Goal: Manage account settings

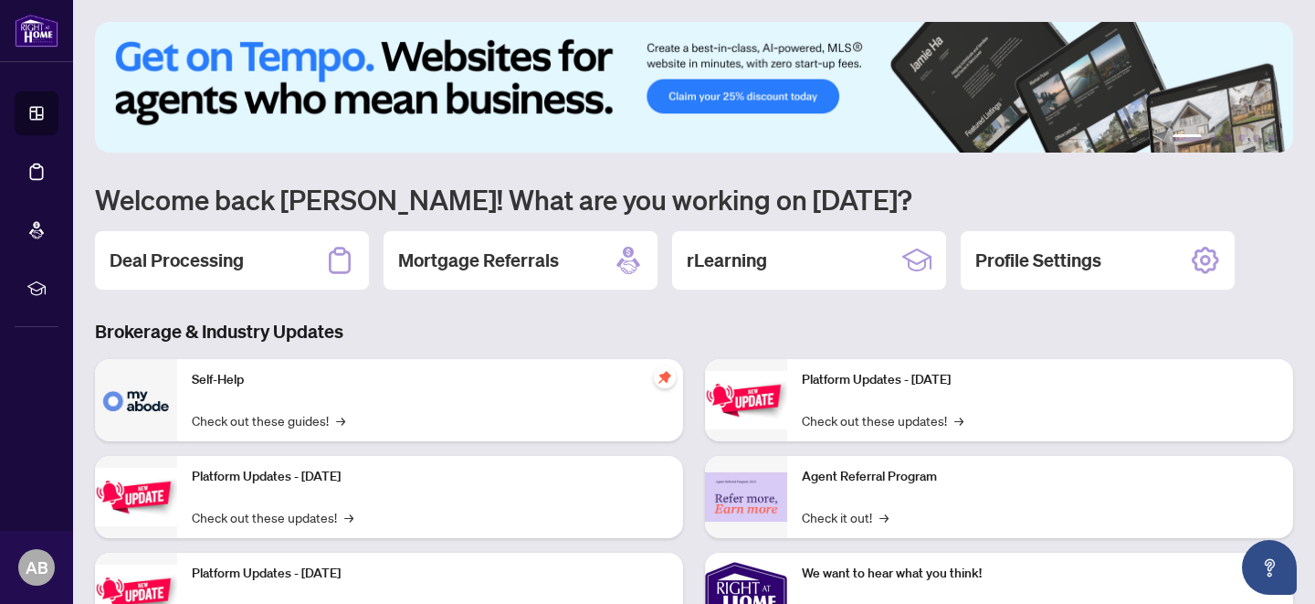
click at [1051, 333] on h3 "Brokerage & Industry Updates" at bounding box center [694, 332] width 1198 height 26
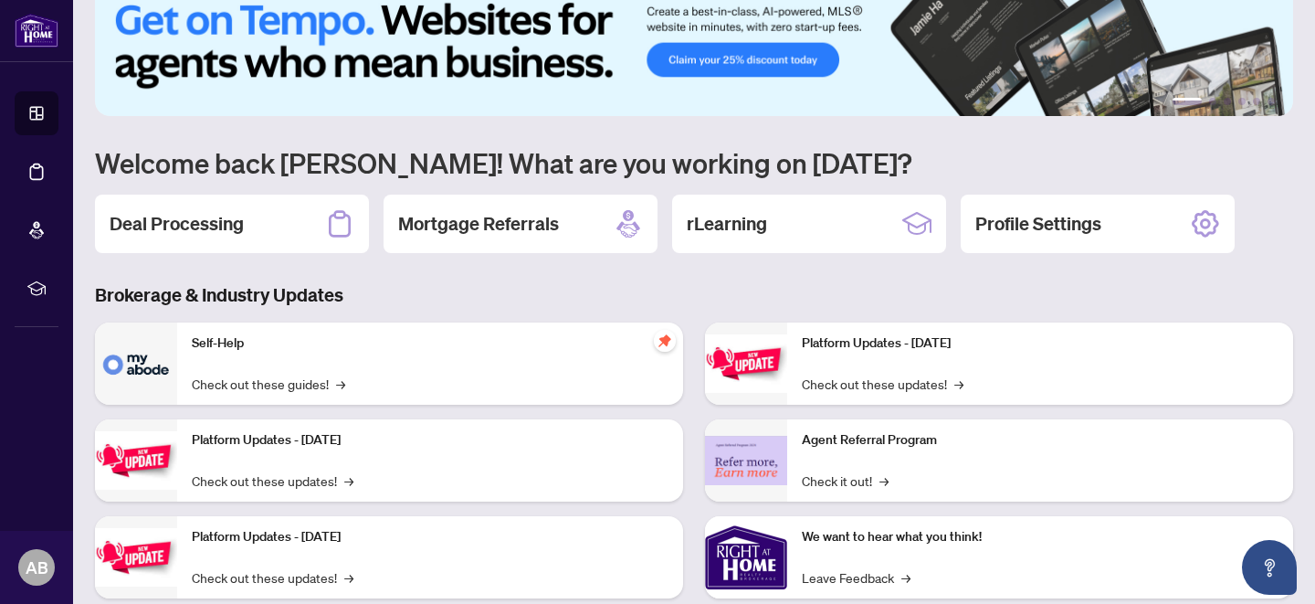
click at [503, 283] on h3 "Brokerage & Industry Updates" at bounding box center [694, 295] width 1198 height 26
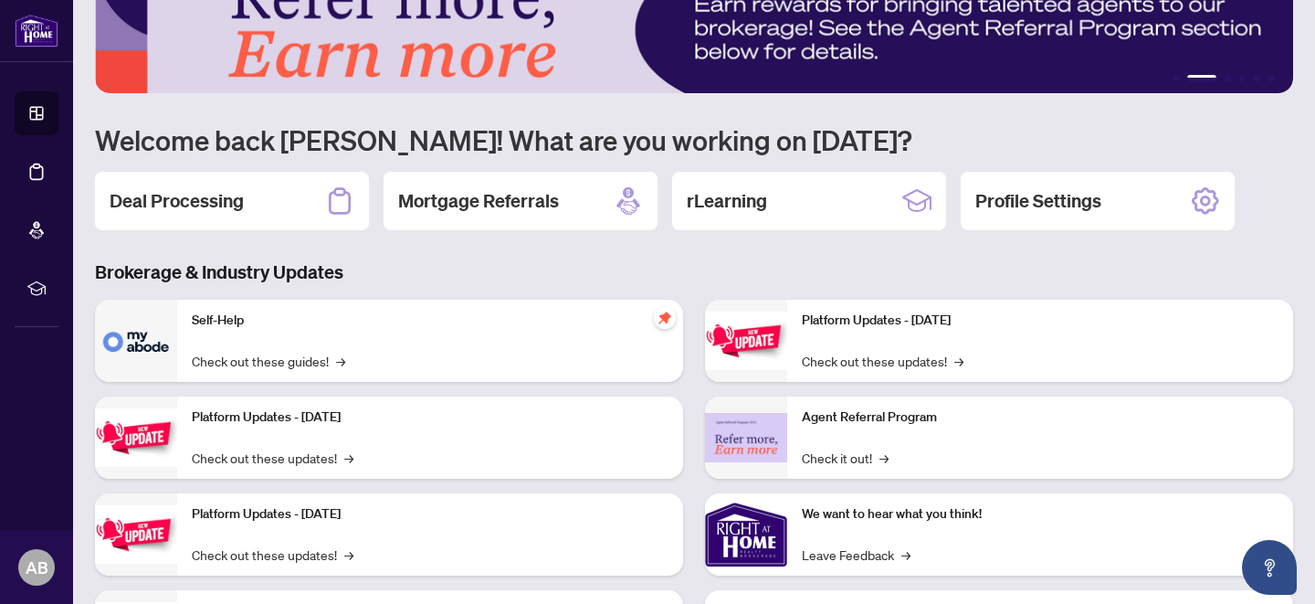
scroll to position [0, 0]
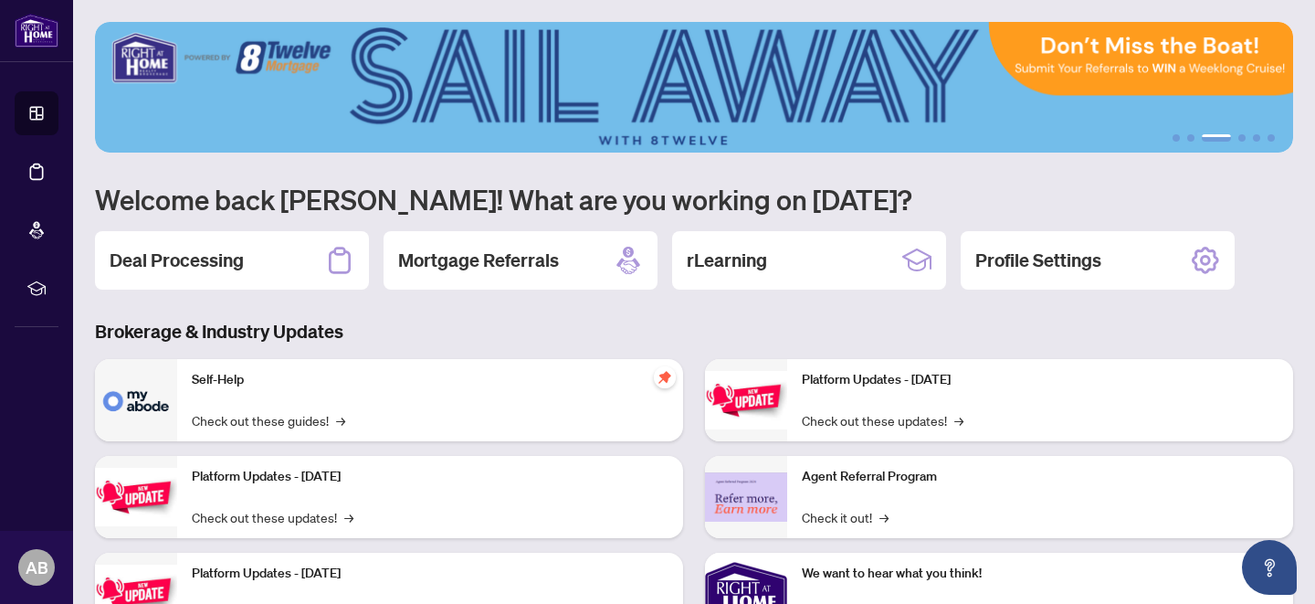
click at [933, 180] on div "1 2 3 4 5 6 Welcome back [PERSON_NAME]! What are you working on [DATE]? Deal Pr…" at bounding box center [694, 390] width 1198 height 737
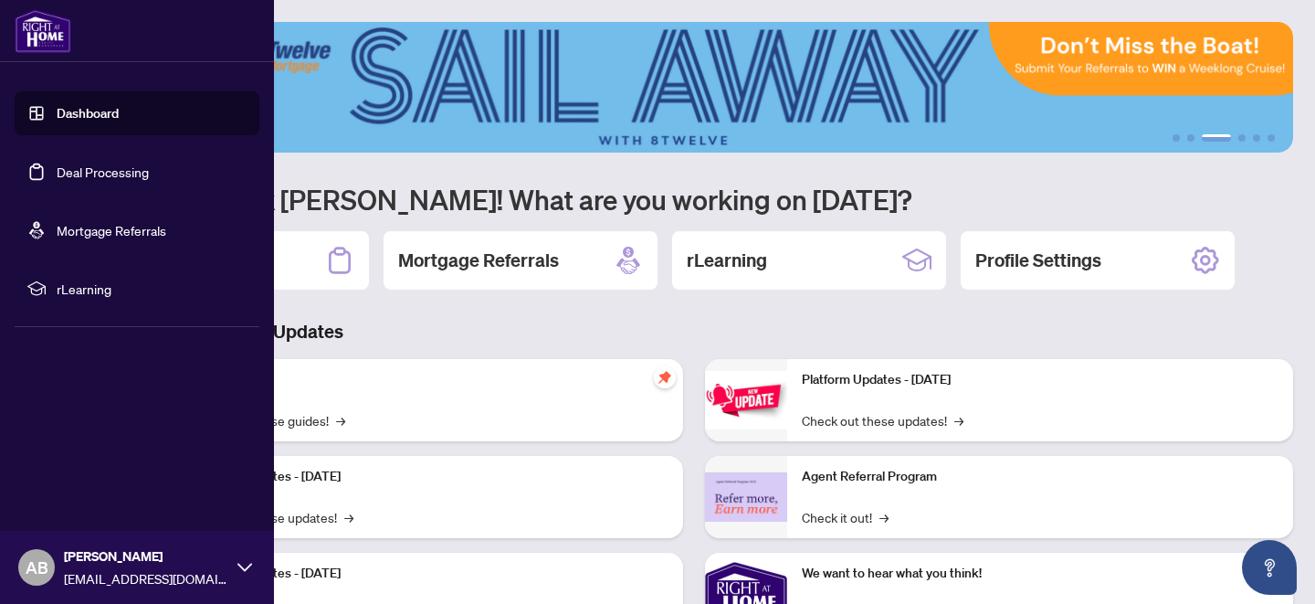
click at [92, 110] on link "Dashboard" at bounding box center [88, 113] width 62 height 16
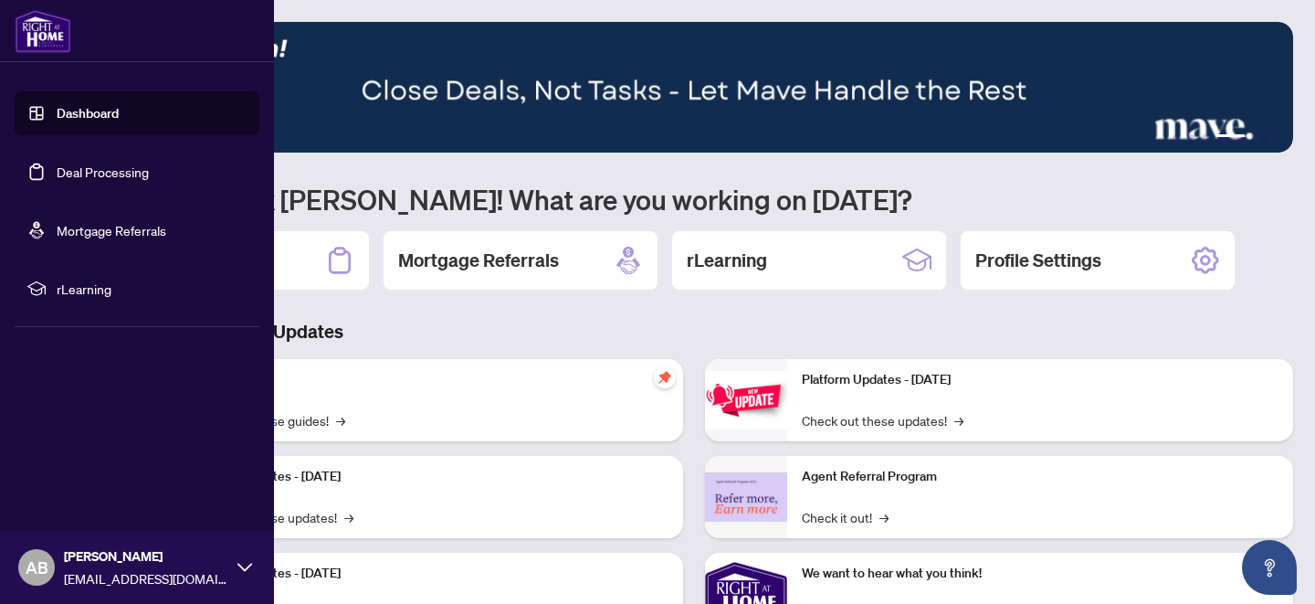
click at [98, 168] on link "Deal Processing" at bounding box center [103, 172] width 92 height 16
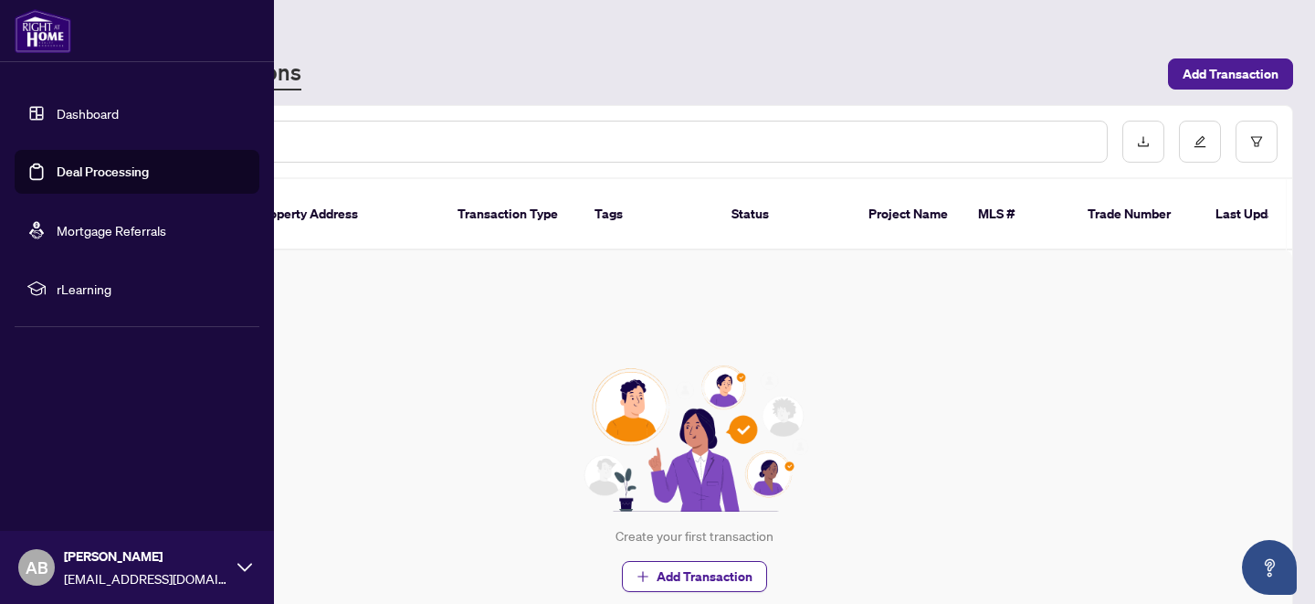
click at [88, 111] on link "Dashboard" at bounding box center [88, 113] width 62 height 16
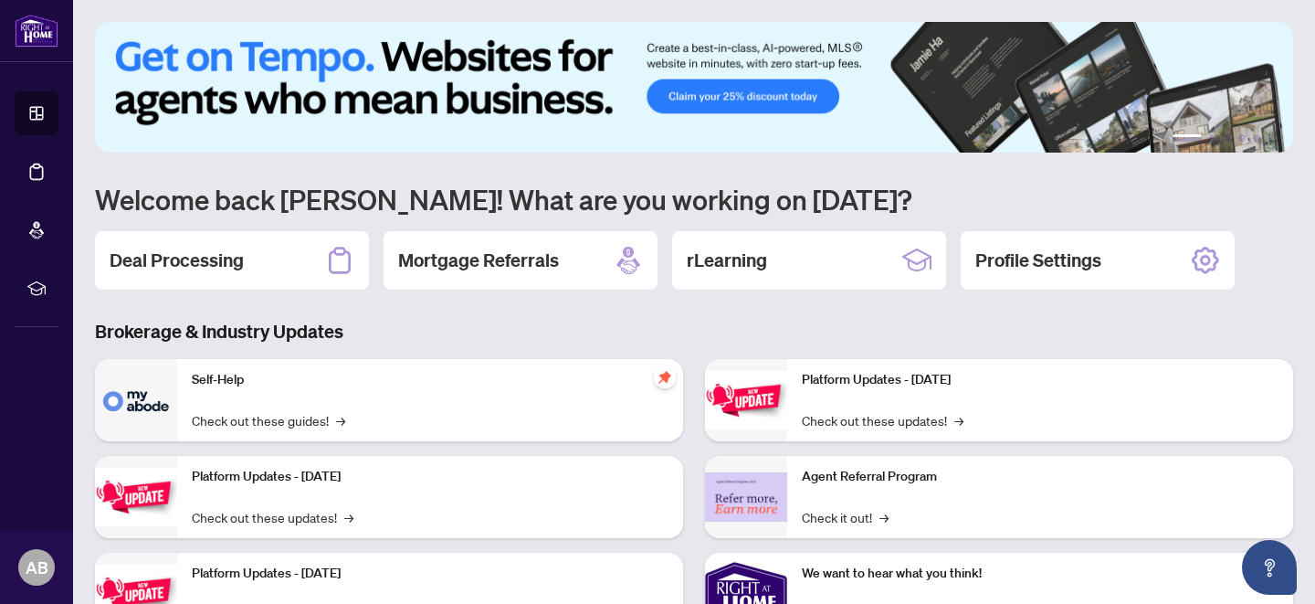
click at [1273, 248] on div "Deal Processing Mortgage Referrals rLearning Profile Settings" at bounding box center [694, 260] width 1198 height 58
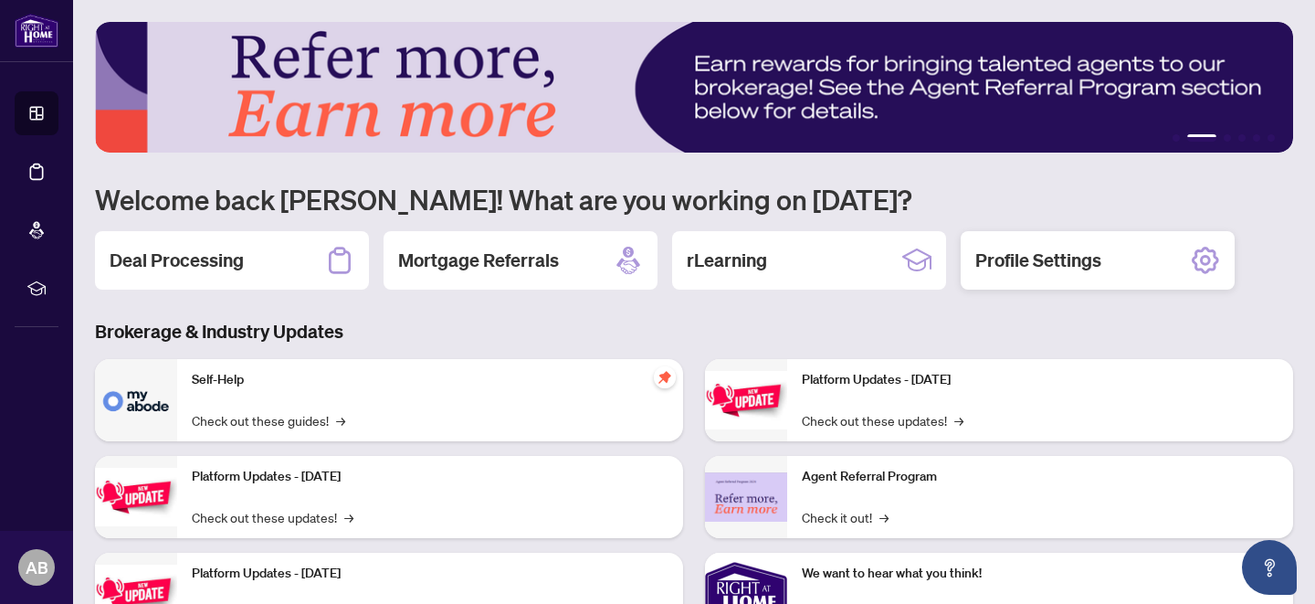
click at [1201, 252] on icon at bounding box center [1205, 260] width 27 height 27
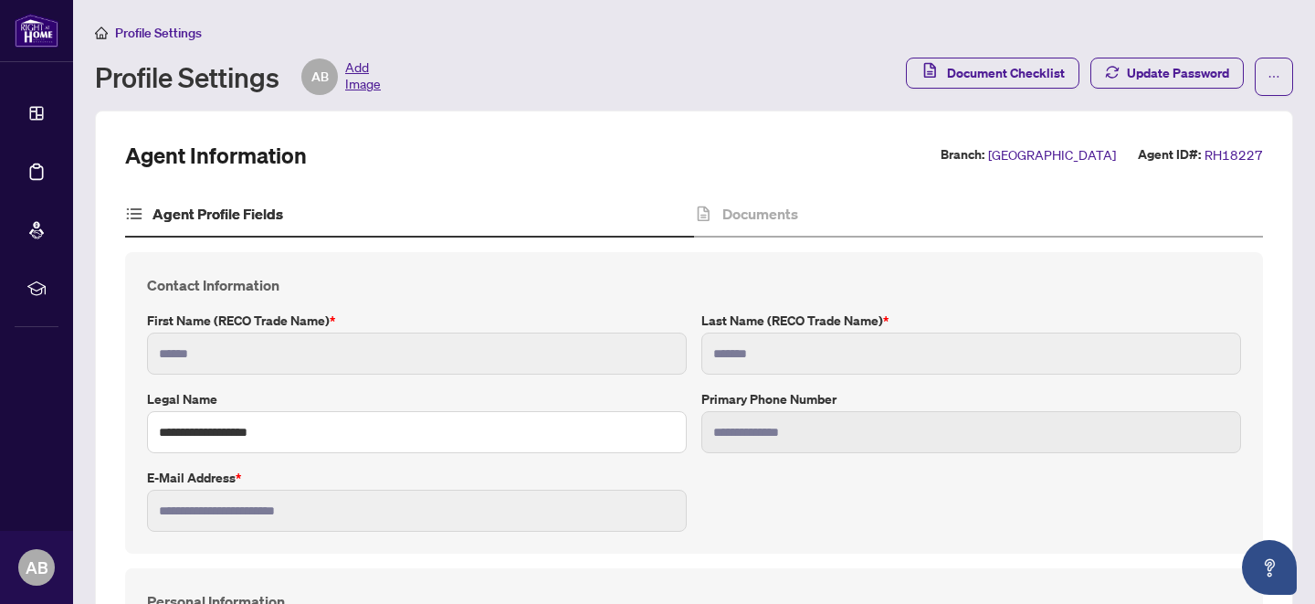
type input "****"
type input "**********"
click at [988, 68] on span "Document Checklist" at bounding box center [1006, 72] width 118 height 29
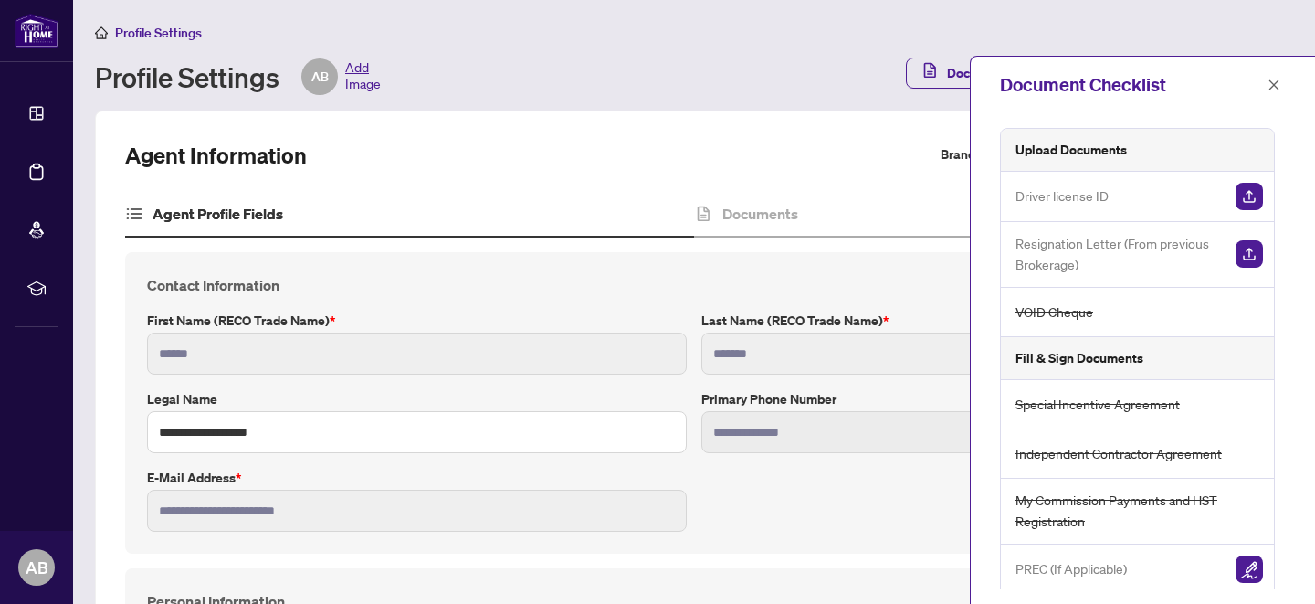
scroll to position [121, 0]
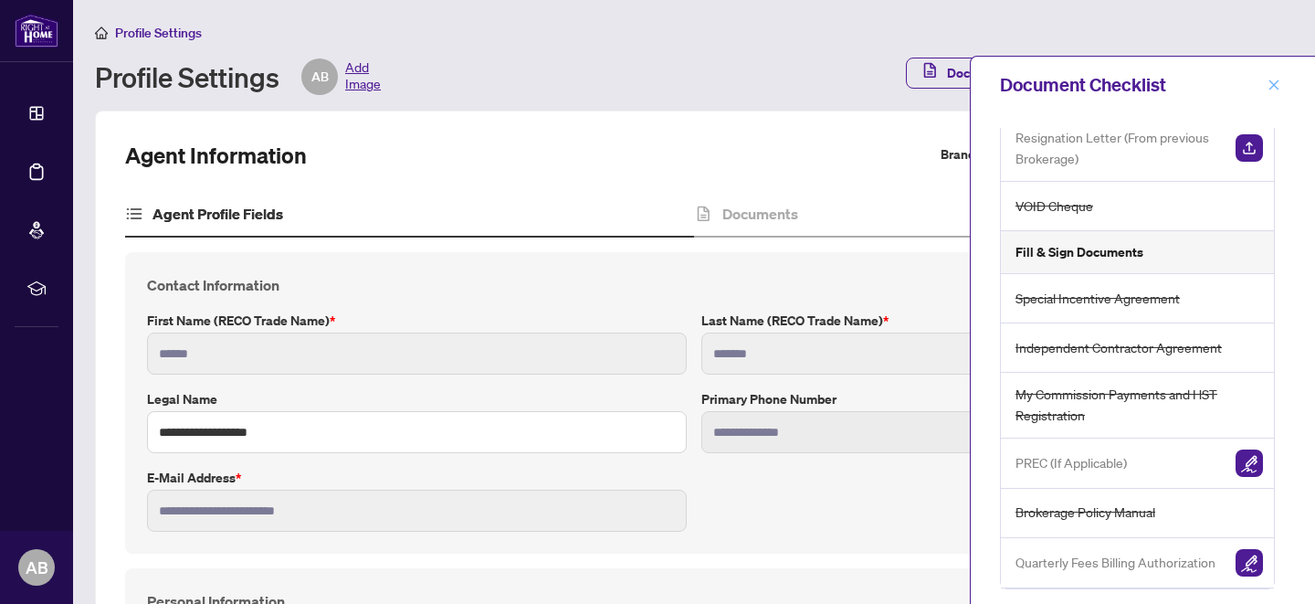
click at [1277, 82] on icon "close" at bounding box center [1274, 85] width 13 height 13
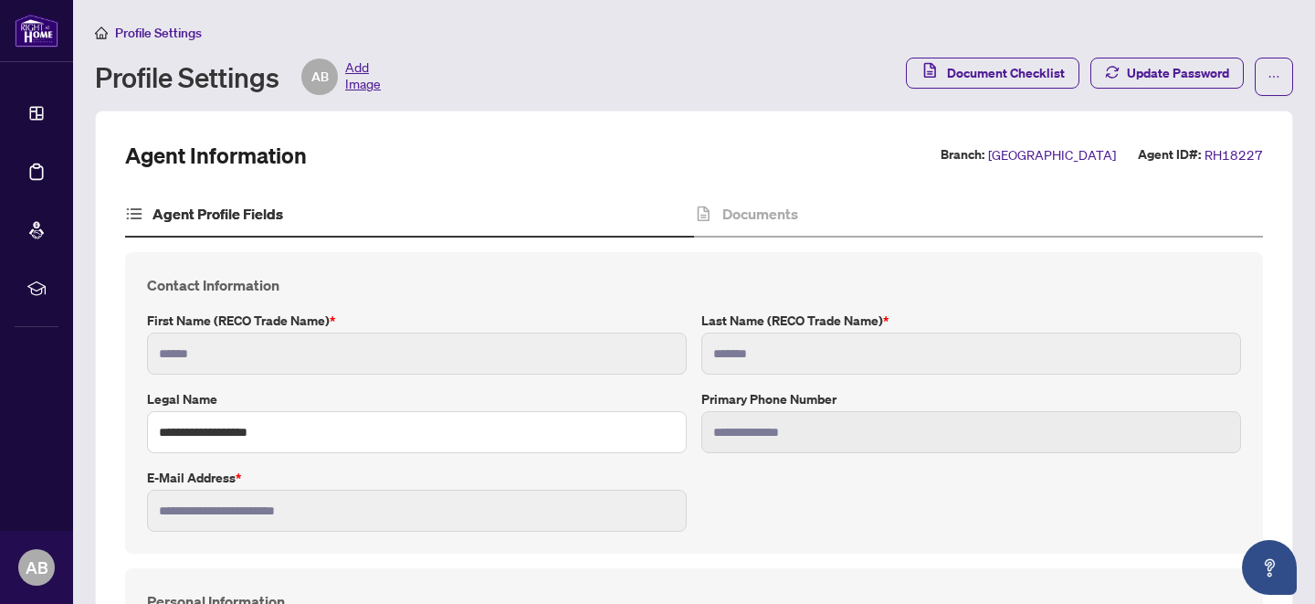
scroll to position [0, 0]
click at [573, 63] on div "Profile Settings AB Add Image" at bounding box center [495, 76] width 800 height 37
click at [154, 29] on span "Profile Settings" at bounding box center [158, 33] width 87 height 16
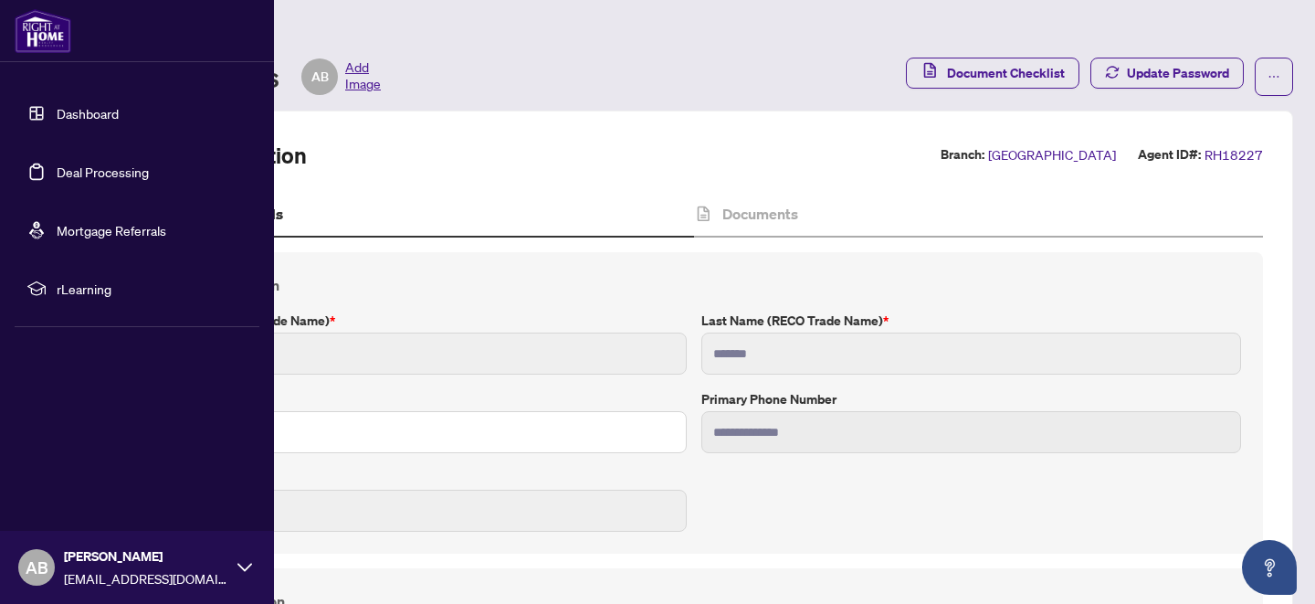
click at [85, 112] on link "Dashboard" at bounding box center [88, 113] width 62 height 16
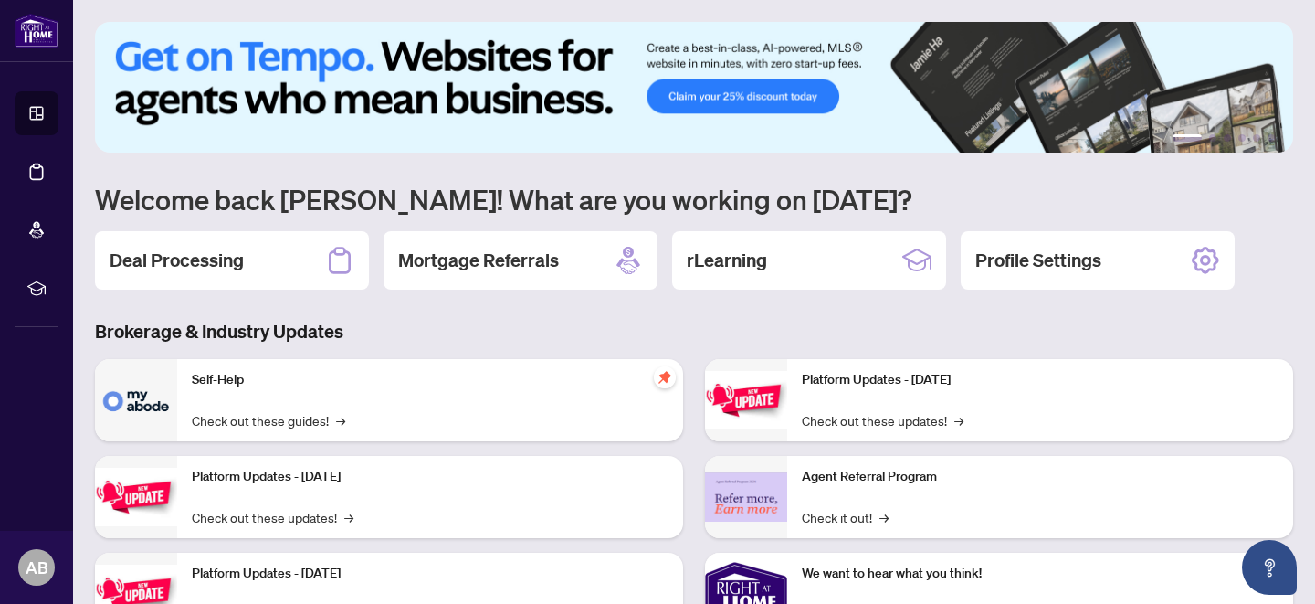
click at [458, 347] on div "Brokerage & Industry Updates Self-Help Check out these guides! → Platform Updat…" at bounding box center [694, 539] width 1220 height 440
click at [462, 343] on h3 "Brokerage & Industry Updates" at bounding box center [694, 332] width 1198 height 26
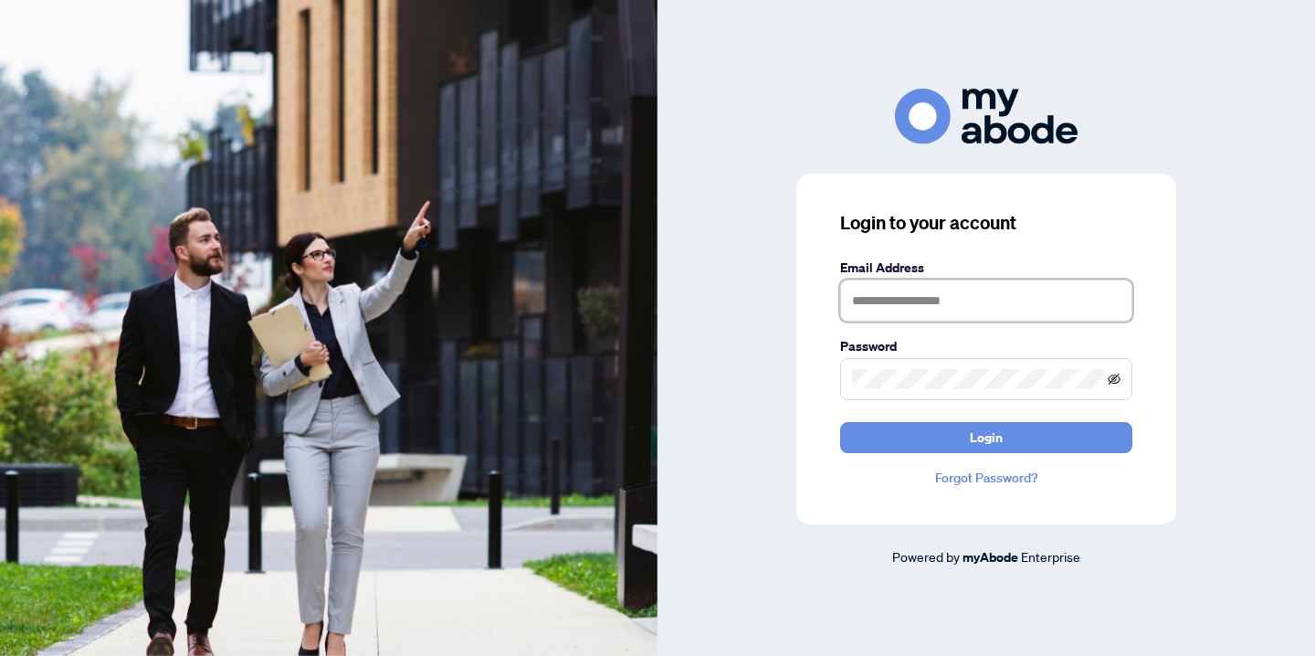
type input "**********"
click at [1120, 376] on icon "eye-invisible" at bounding box center [1114, 379] width 13 height 13
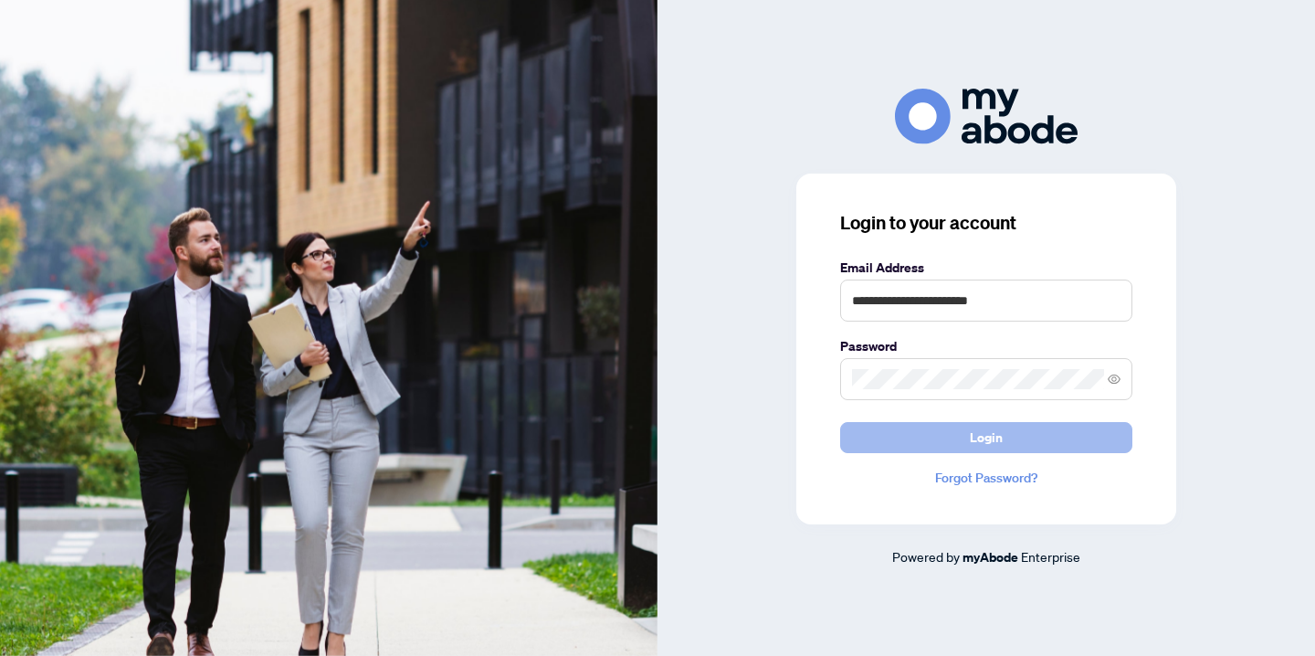
click at [995, 436] on span "Login" at bounding box center [986, 437] width 33 height 29
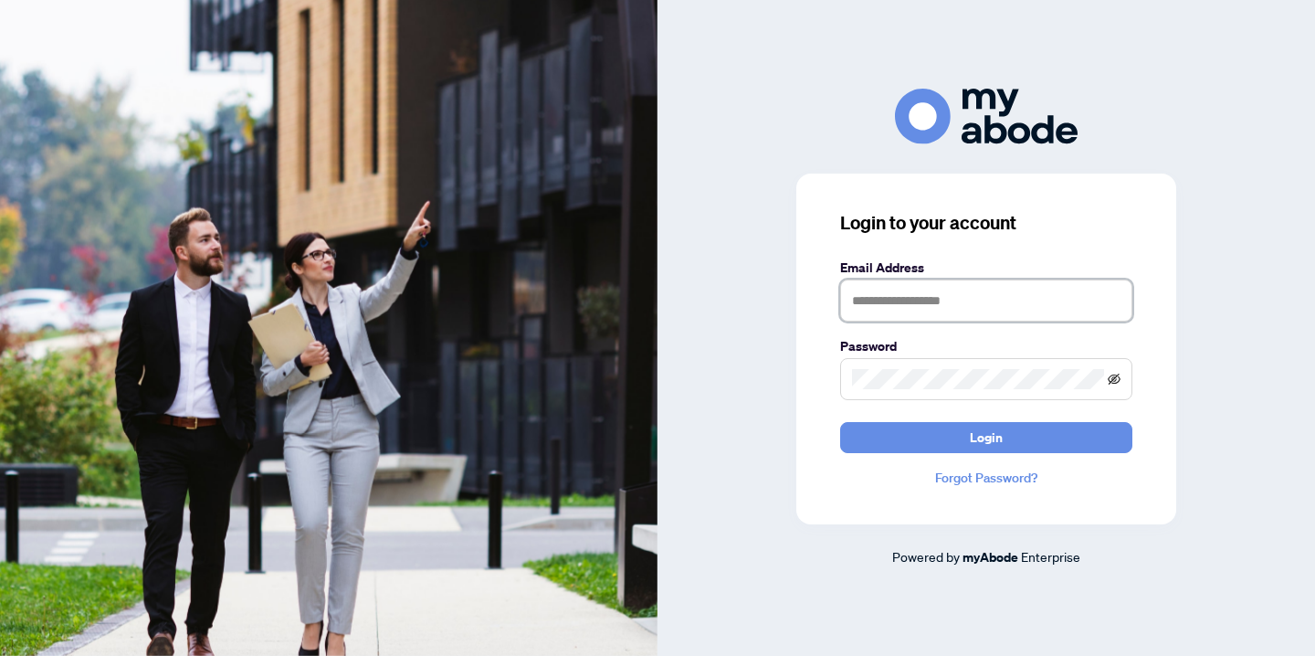
type input "**********"
click at [1114, 377] on icon "eye-invisible" at bounding box center [1114, 379] width 13 height 11
